Goal: Information Seeking & Learning: Learn about a topic

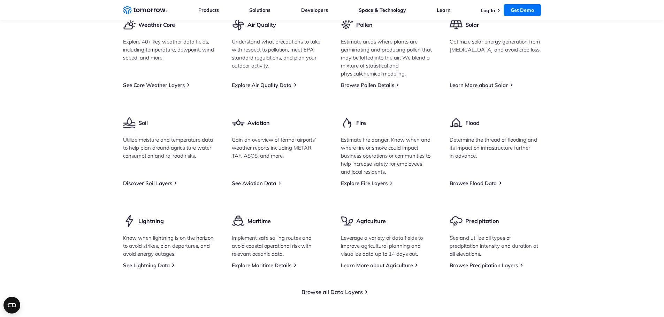
scroll to position [1115, 0]
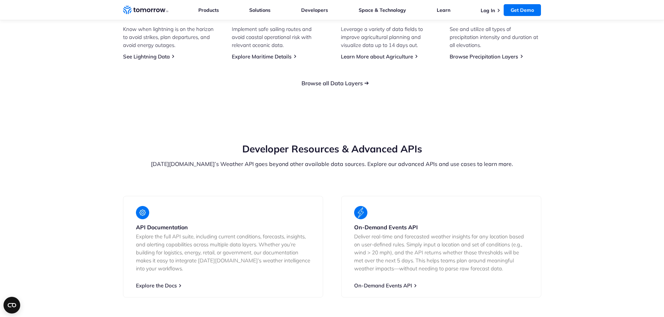
click at [318, 87] on link "Browse all Data Layers" at bounding box center [331, 83] width 61 height 7
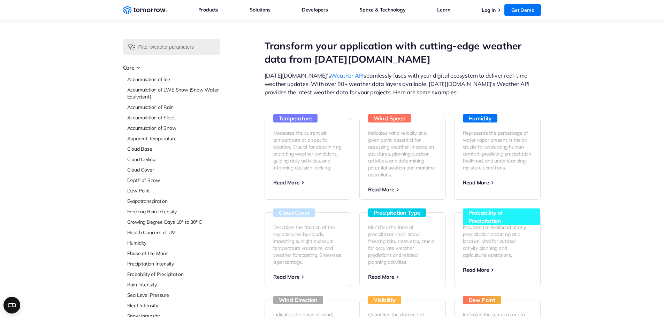
click at [76, 171] on div "Select Data Layer Core Accumulation of Ice Accumulation of LWE Snow (Snow Water…" at bounding box center [332, 294] width 664 height 510
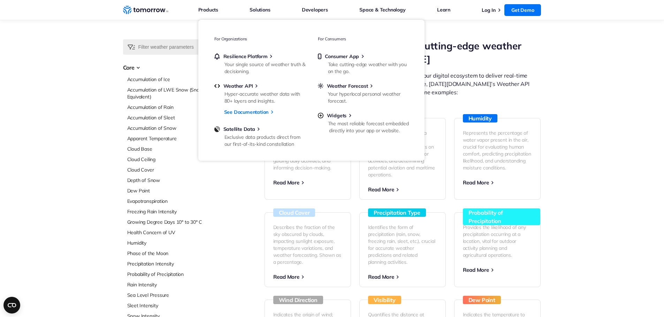
click at [585, 122] on div "Select Data Layer Core Accumulation of Ice Accumulation of LWE Snow (Snow Water…" at bounding box center [332, 294] width 664 height 510
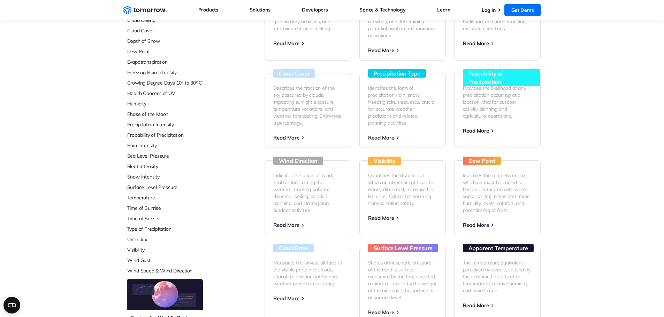
click at [584, 121] on div "Select Data Layer Core Accumulation of Ice Accumulation of LWE Snow (Snow Water…" at bounding box center [332, 155] width 664 height 510
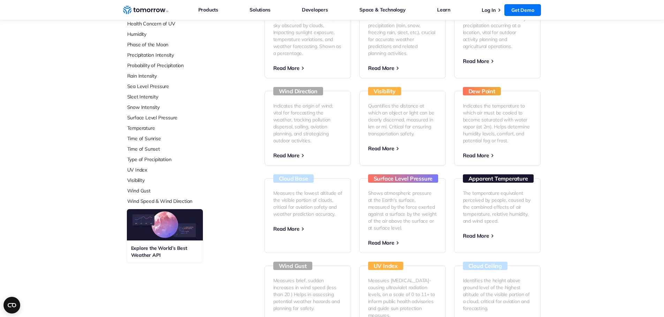
scroll to position [244, 0]
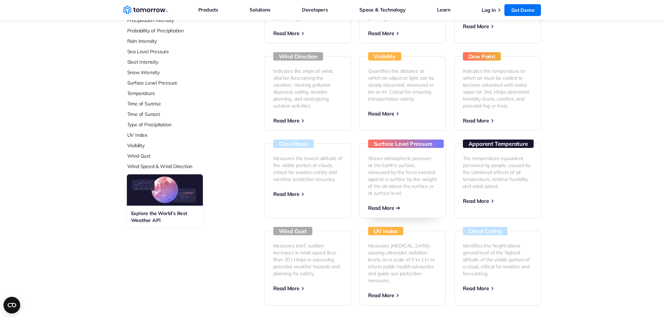
click at [382, 172] on p "Shows atmospheric pressure at the Earth's surface, measured by the force exerte…" at bounding box center [402, 176] width 69 height 42
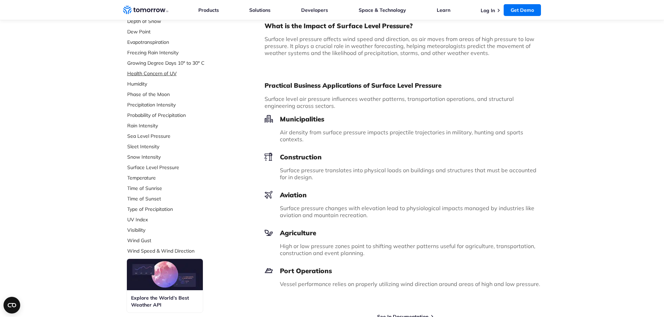
scroll to position [174, 0]
click at [146, 157] on link "Snow Intensity" at bounding box center [173, 156] width 93 height 7
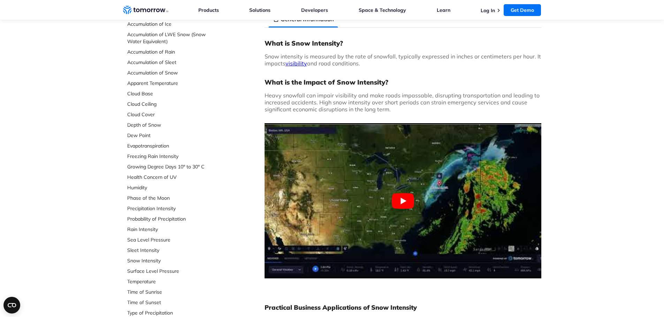
scroll to position [105, 0]
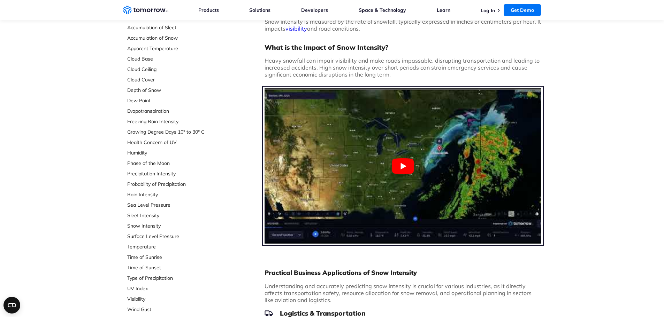
click at [394, 156] on button "Play Youtube video" at bounding box center [402, 165] width 277 height 155
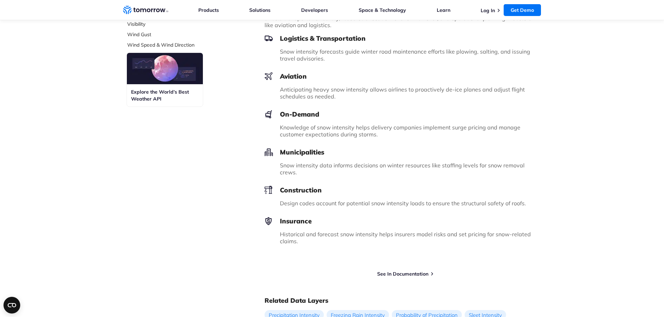
scroll to position [418, 0]
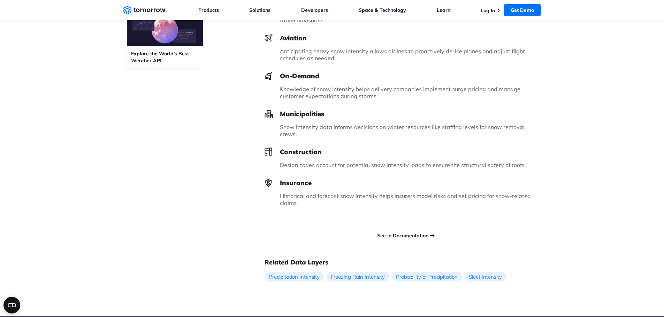
click at [391, 233] on link "See In Documentation" at bounding box center [402, 236] width 51 height 6
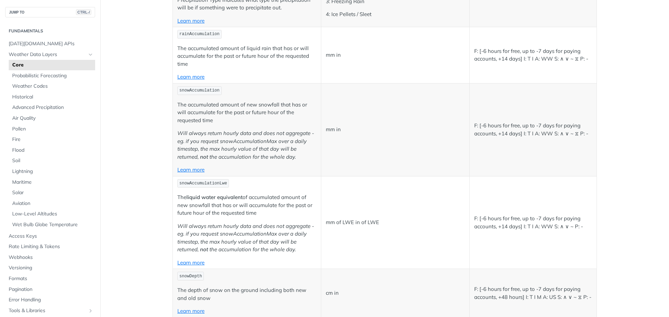
scroll to position [1846, 0]
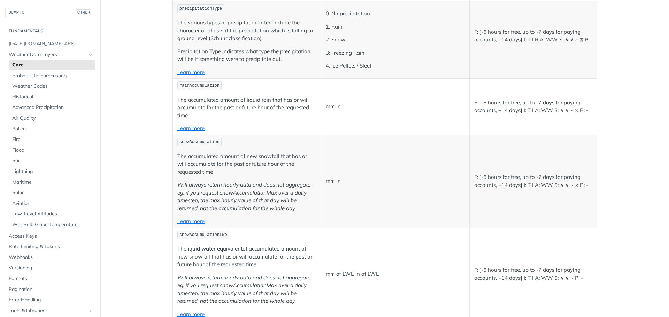
click at [299, 148] on td "snowAccumulation The accumulated amount of new snowfall that has or will accumu…" at bounding box center [247, 181] width 148 height 93
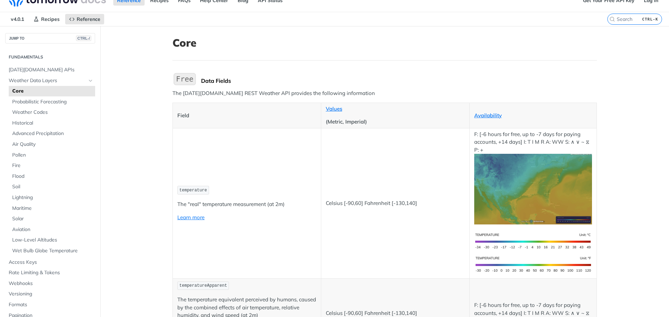
scroll to position [0, 0]
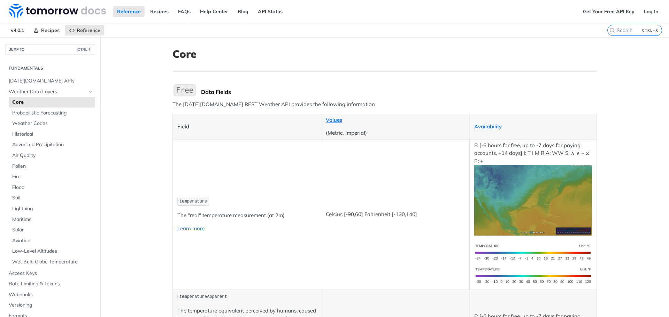
click at [172, 10] on div "Reference Recipes FAQs Help Center Blog API Status" at bounding box center [289, 11] width 579 height 23
click at [161, 10] on link "Recipes" at bounding box center [159, 11] width 26 height 10
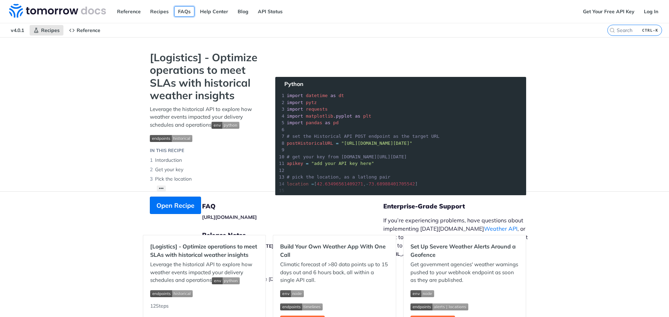
click at [187, 7] on link "FAQs" at bounding box center [184, 11] width 20 height 10
